Goal: Task Accomplishment & Management: Use online tool/utility

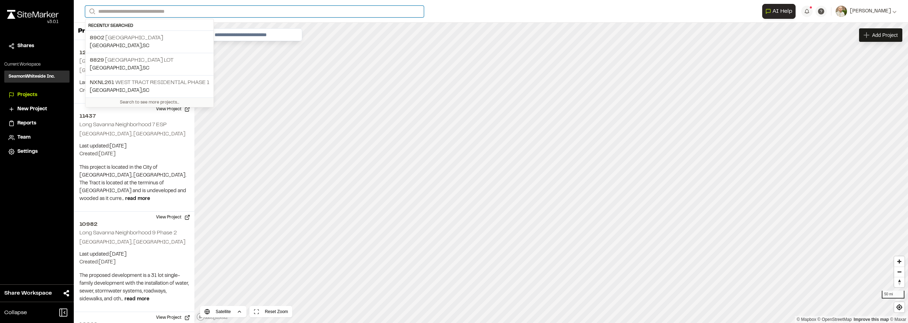
click at [204, 9] on input "Search" at bounding box center [254, 12] width 339 height 12
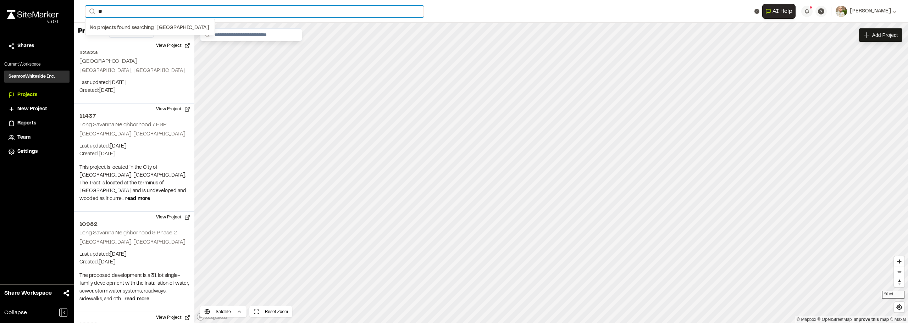
type input "*"
type input "****"
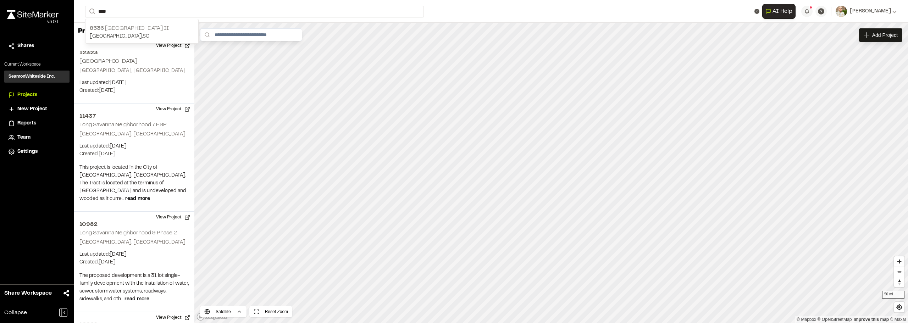
click at [139, 29] on p "[STREET_ADDRESS]" at bounding box center [142, 28] width 104 height 9
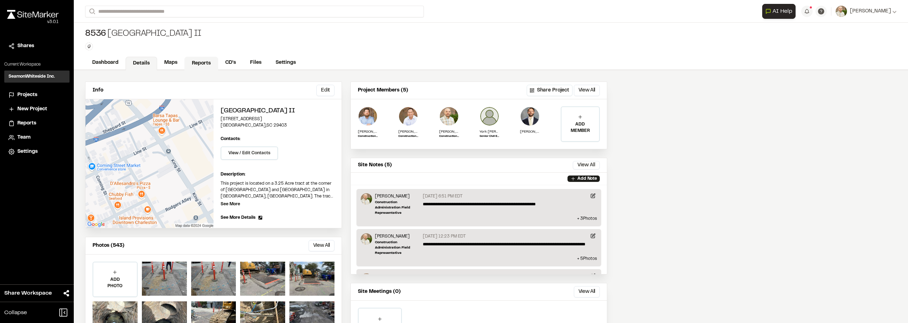
click at [195, 63] on link "Reports" at bounding box center [201, 63] width 34 height 13
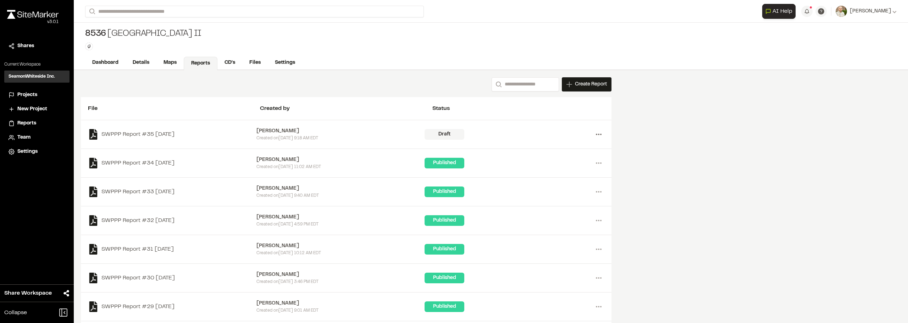
click at [595, 134] on icon at bounding box center [598, 134] width 11 height 11
drag, startPoint x: 189, startPoint y: 151, endPoint x: 148, endPoint y: 129, distance: 46.5
click at [186, 149] on div "SWPPP Report #34 [DATE] [PERSON_NAME] Created [DATE][DATE] 11:02 AM EDT Publish…" at bounding box center [346, 163] width 530 height 29
drag, startPoint x: 148, startPoint y: 130, endPoint x: 149, endPoint y: 135, distance: 5.7
click at [149, 130] on link "SWPPP Report #35 [DATE]" at bounding box center [172, 134] width 168 height 11
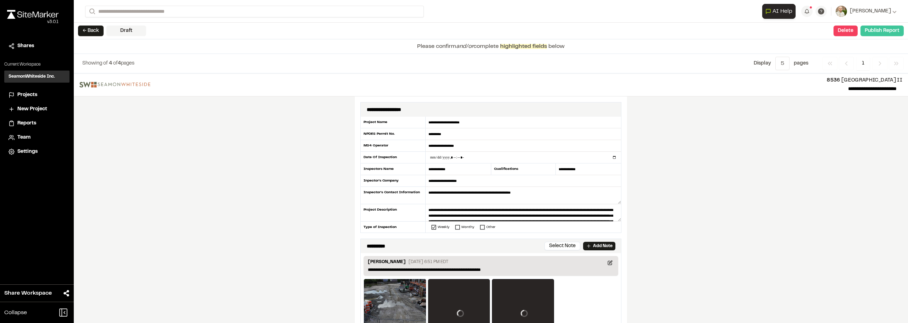
click at [879, 29] on button "Publish Report" at bounding box center [881, 31] width 43 height 11
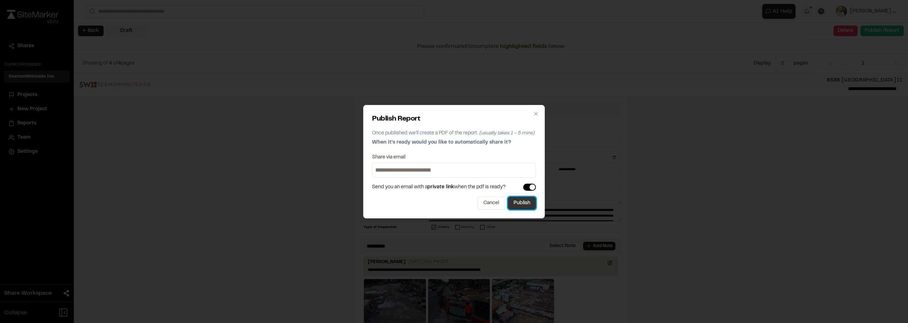
click at [517, 197] on button "Publish" at bounding box center [522, 203] width 28 height 13
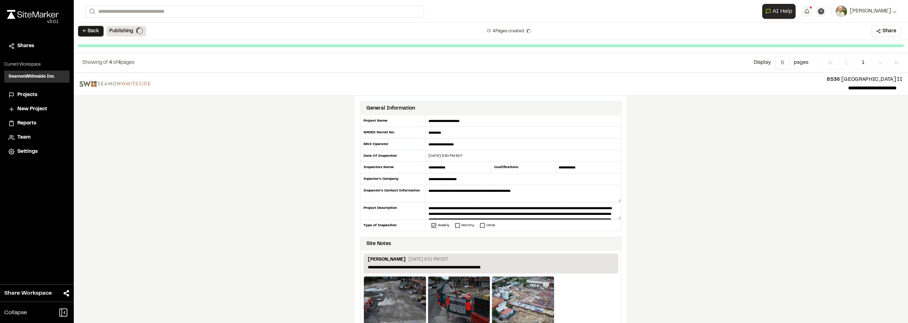
click at [716, 168] on div "**********" at bounding box center [491, 198] width 834 height 250
